Goal: Information Seeking & Learning: Learn about a topic

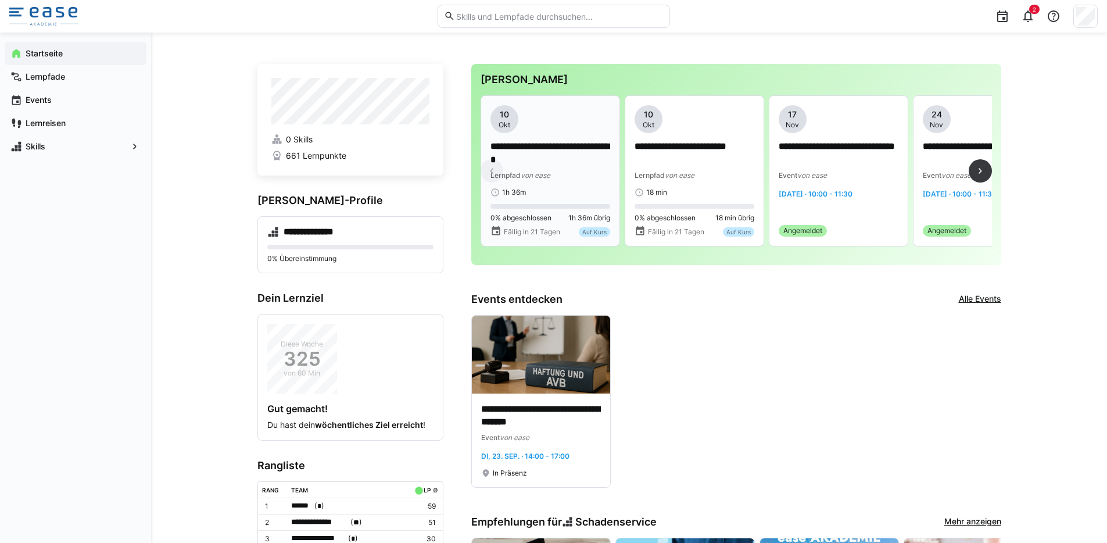
click at [571, 201] on div "**********" at bounding box center [550, 170] width 120 height 131
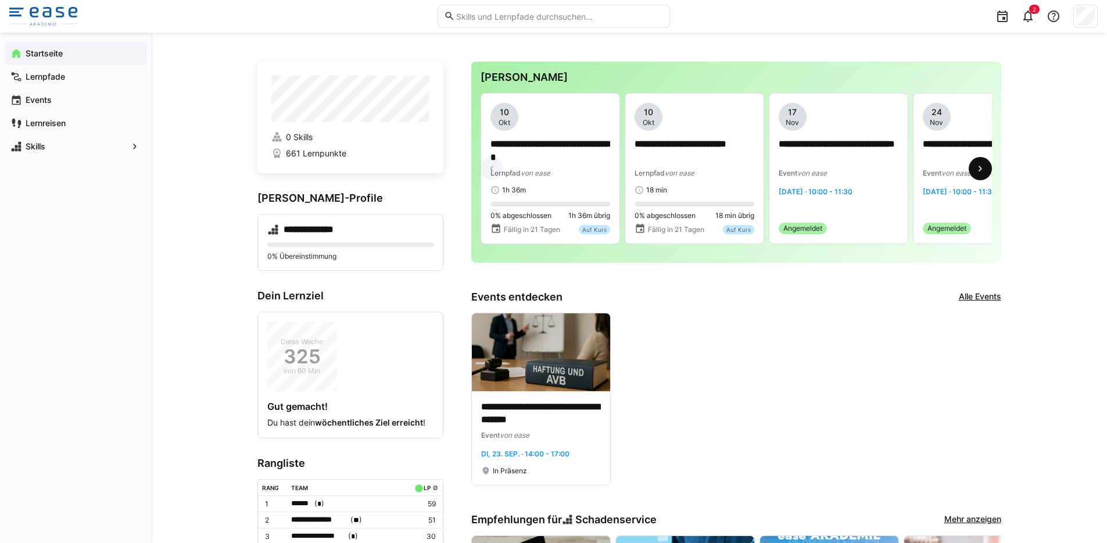
click at [987, 168] on span at bounding box center [980, 168] width 23 height 23
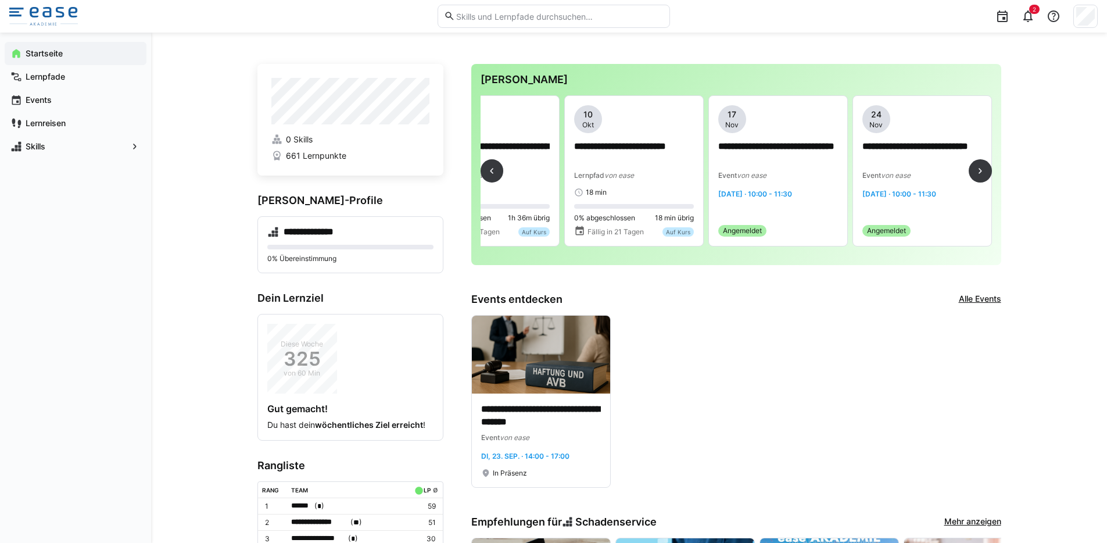
scroll to position [0, 0]
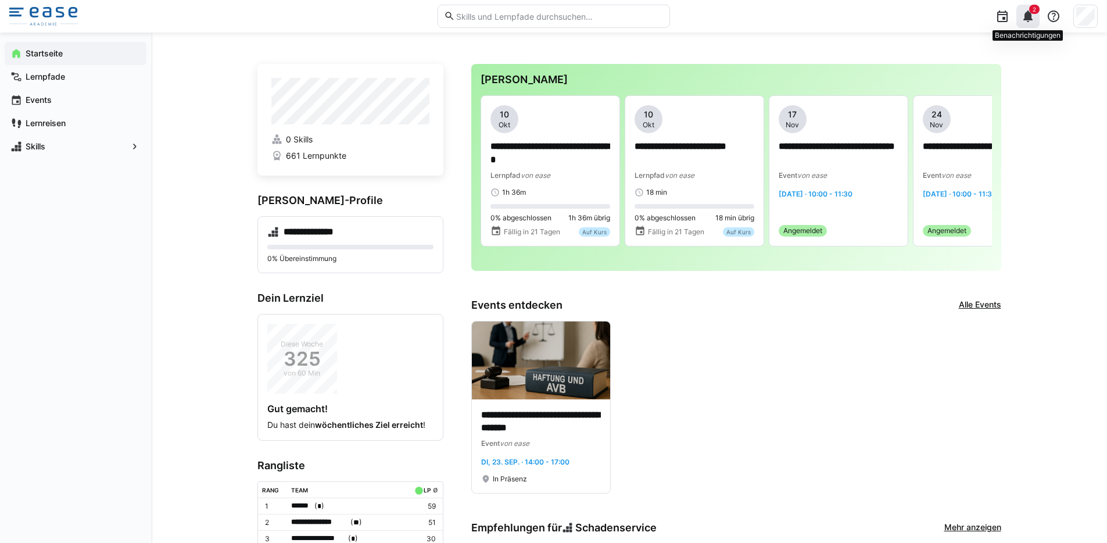
click at [1027, 17] on eds-icon at bounding box center [1028, 16] width 14 height 14
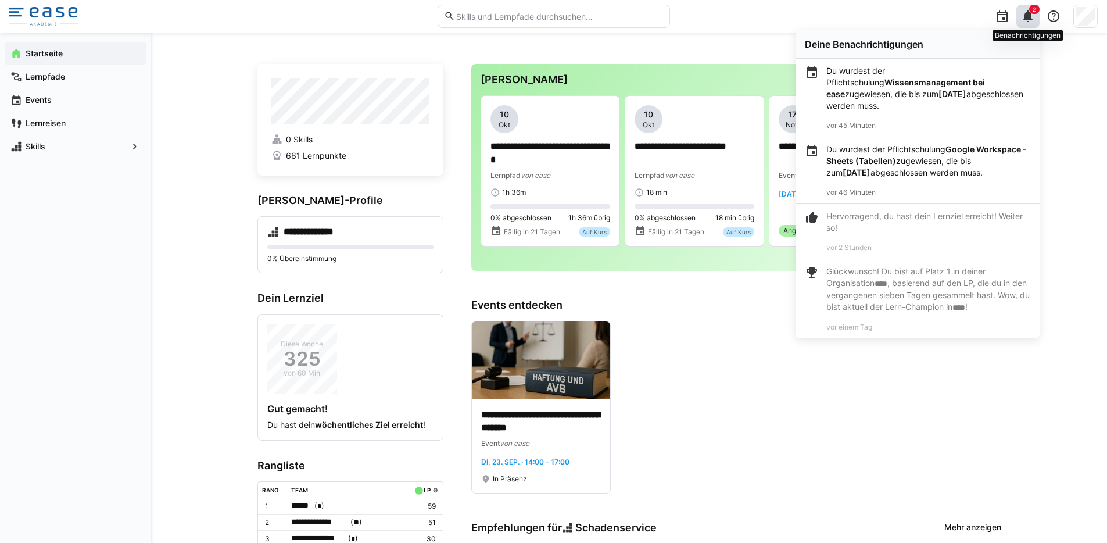
click at [1025, 20] on eds-icon at bounding box center [1028, 16] width 14 height 14
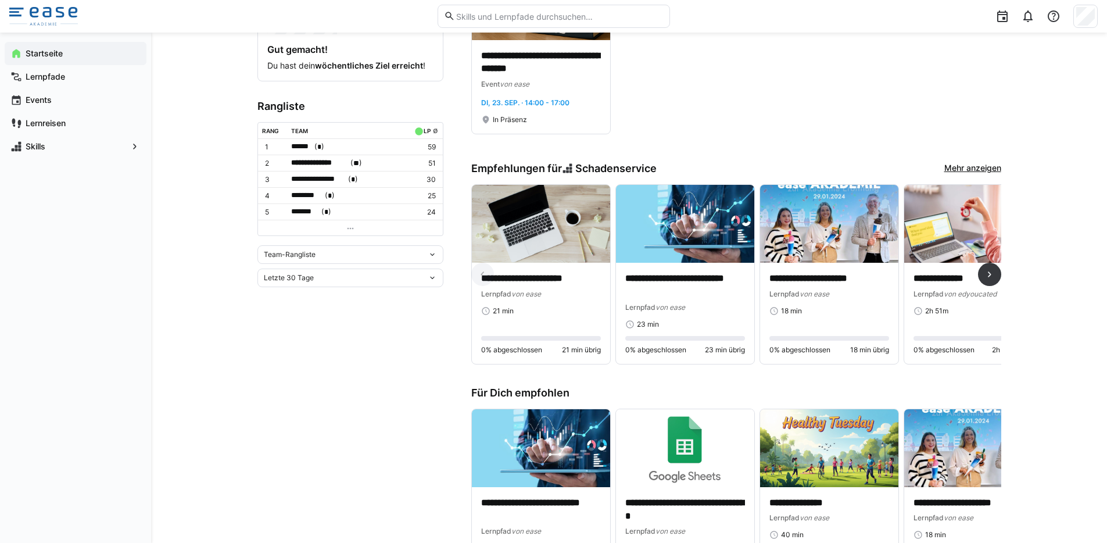
scroll to position [370, 0]
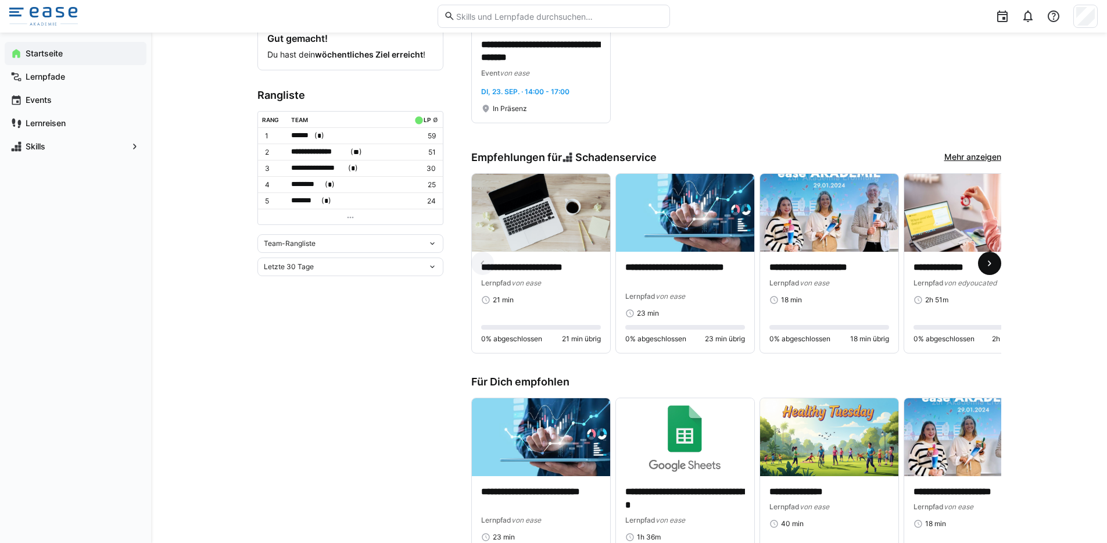
click at [992, 266] on eds-icon at bounding box center [990, 263] width 12 height 12
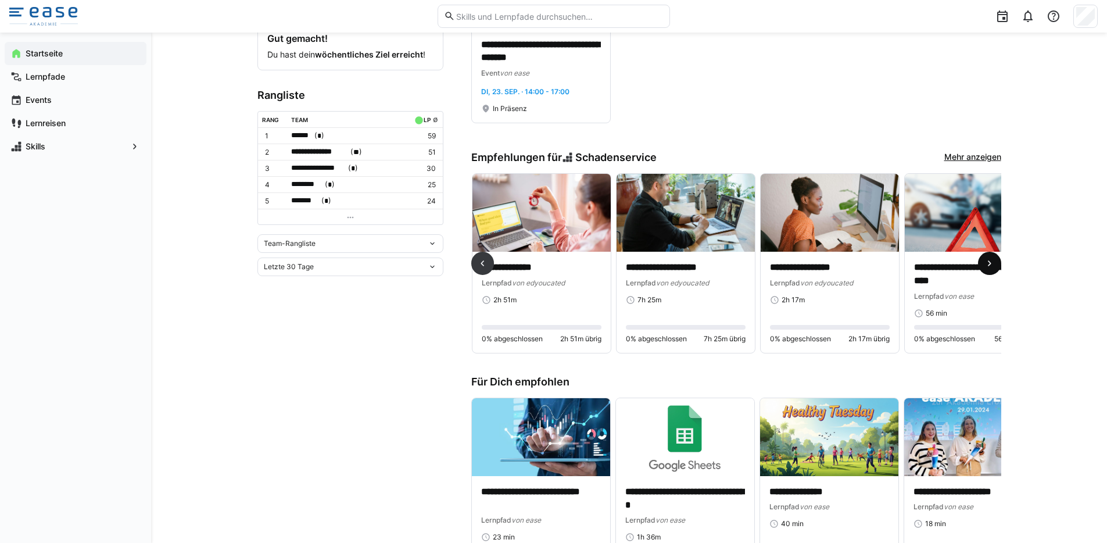
scroll to position [0, 432]
click at [475, 267] on span at bounding box center [482, 263] width 23 height 23
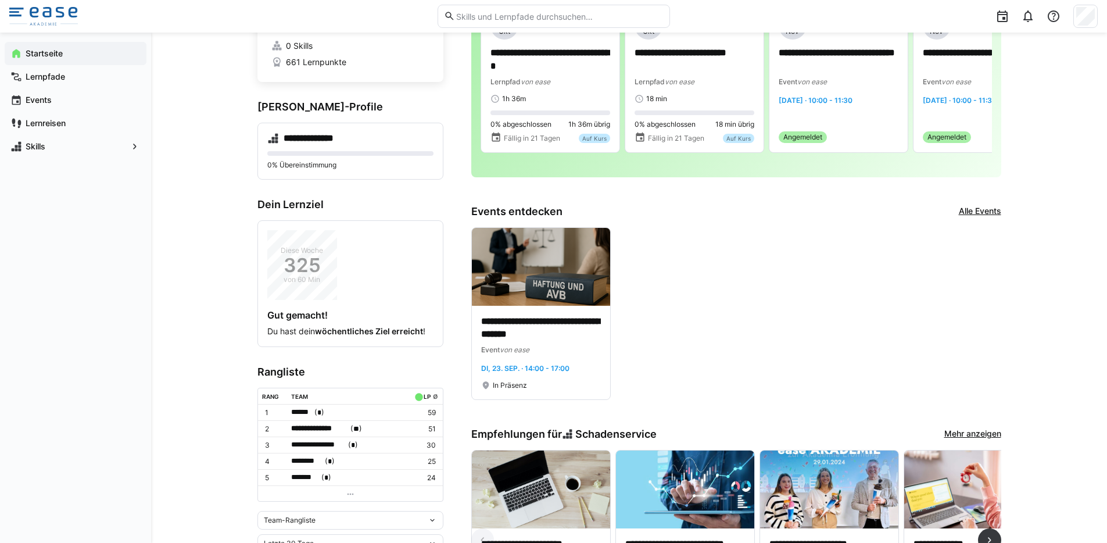
scroll to position [0, 0]
